Goal: Transaction & Acquisition: Book appointment/travel/reservation

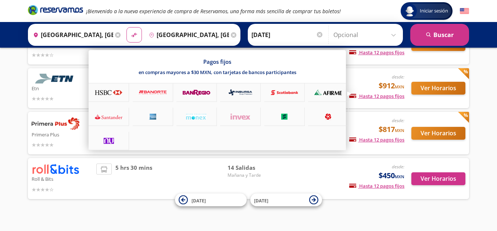
scroll to position [100, 0]
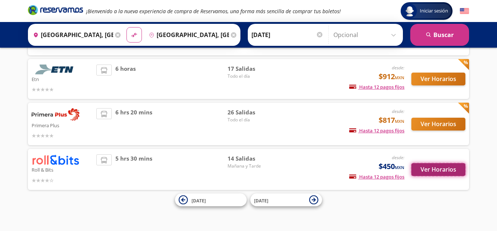
click at [425, 171] on button "Ver Horarios" at bounding box center [438, 169] width 54 height 13
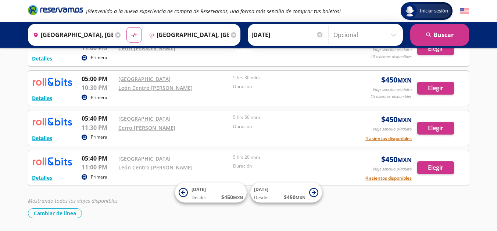
scroll to position [480, 0]
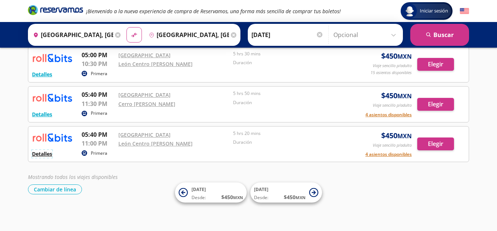
click at [46, 153] on button "Detalles" at bounding box center [42, 154] width 20 height 8
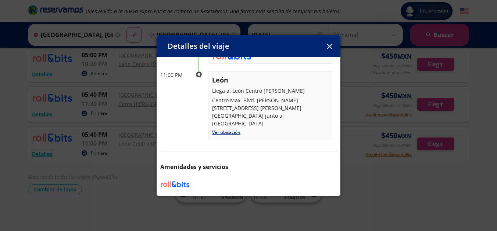
scroll to position [0, 0]
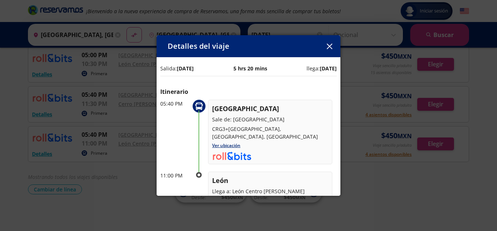
click at [328, 51] on button "button" at bounding box center [329, 46] width 11 height 11
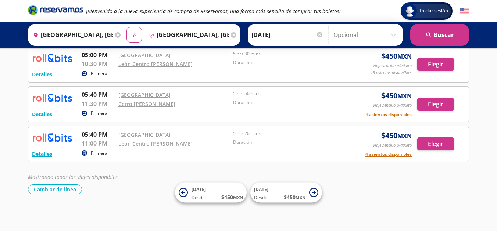
click at [264, 30] on input "[DATE]" at bounding box center [287, 35] width 72 height 18
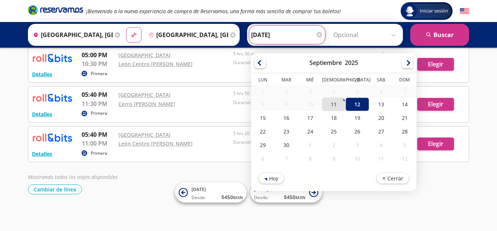
click at [328, 101] on div "11" at bounding box center [334, 105] width 24 height 14
type input "11-Sep-25"
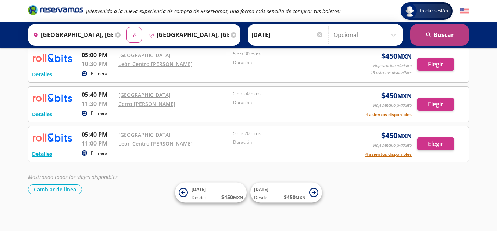
click at [435, 42] on button "search Buscar" at bounding box center [439, 35] width 59 height 22
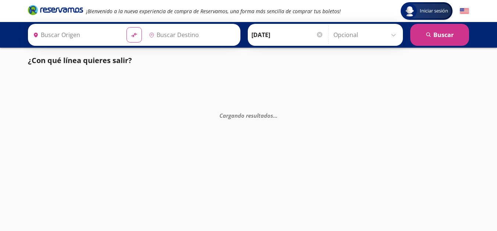
type input "[GEOGRAPHIC_DATA], [GEOGRAPHIC_DATA]"
type input "León, Guanajuato"
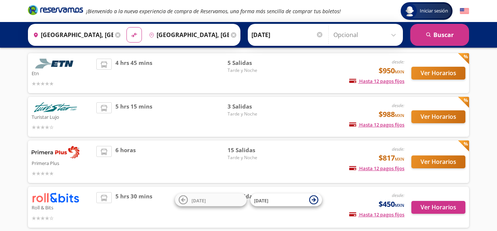
scroll to position [100, 0]
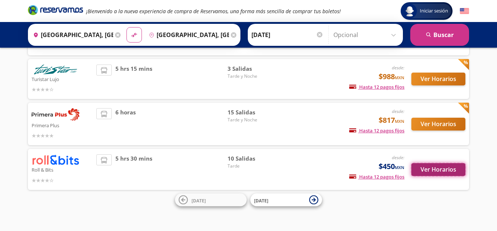
click at [430, 166] on button "Ver Horarios" at bounding box center [438, 169] width 54 height 13
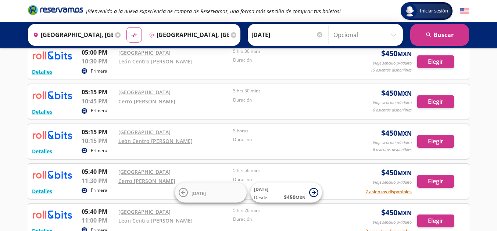
scroll to position [320, 0]
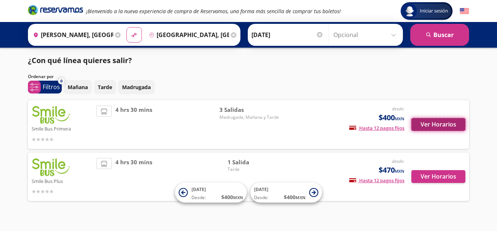
click at [434, 128] on button "Ver Horarios" at bounding box center [438, 124] width 54 height 13
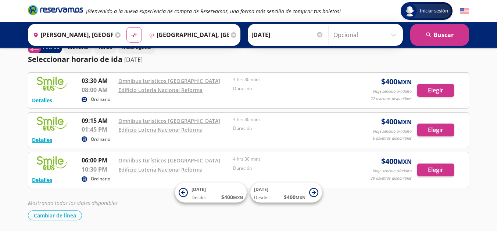
scroll to position [42, 0]
